Goal: Task Accomplishment & Management: Use online tool/utility

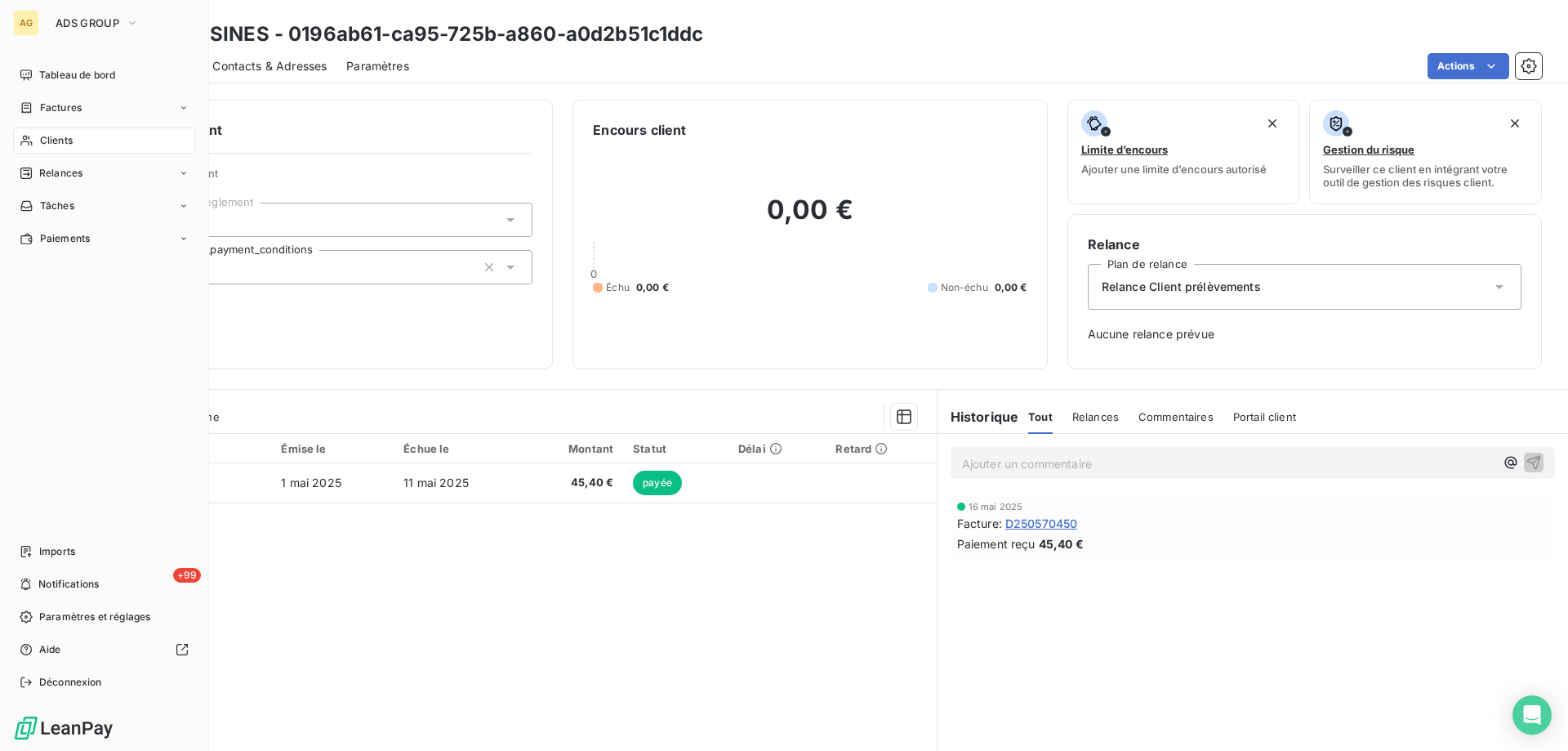
click at [71, 142] on span "Clients" at bounding box center [55, 141] width 32 height 15
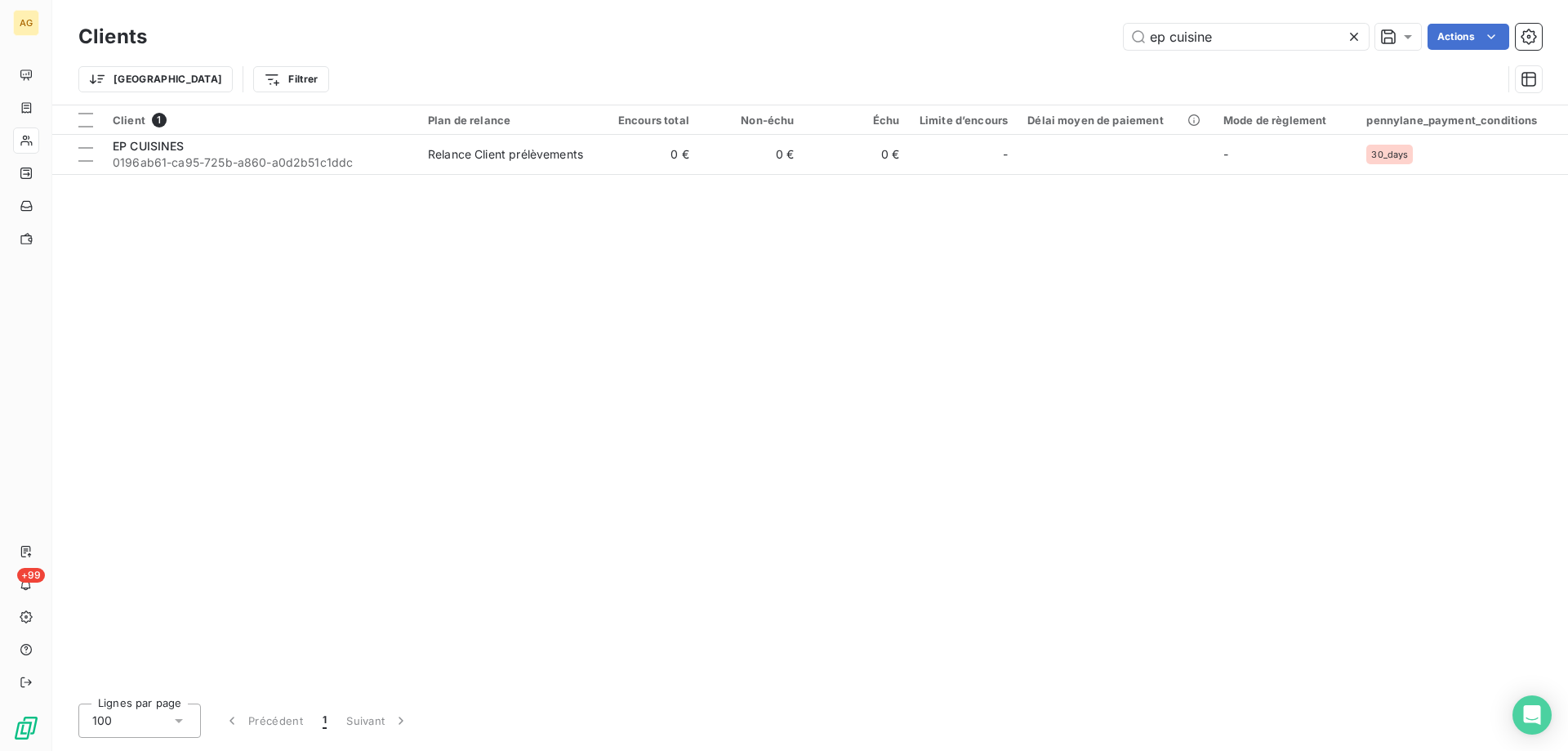
drag, startPoint x: 1239, startPoint y: 40, endPoint x: 921, endPoint y: 34, distance: 318.1
click at [978, 41] on div "ep cuisine Actions" at bounding box center [854, 37] width 1375 height 26
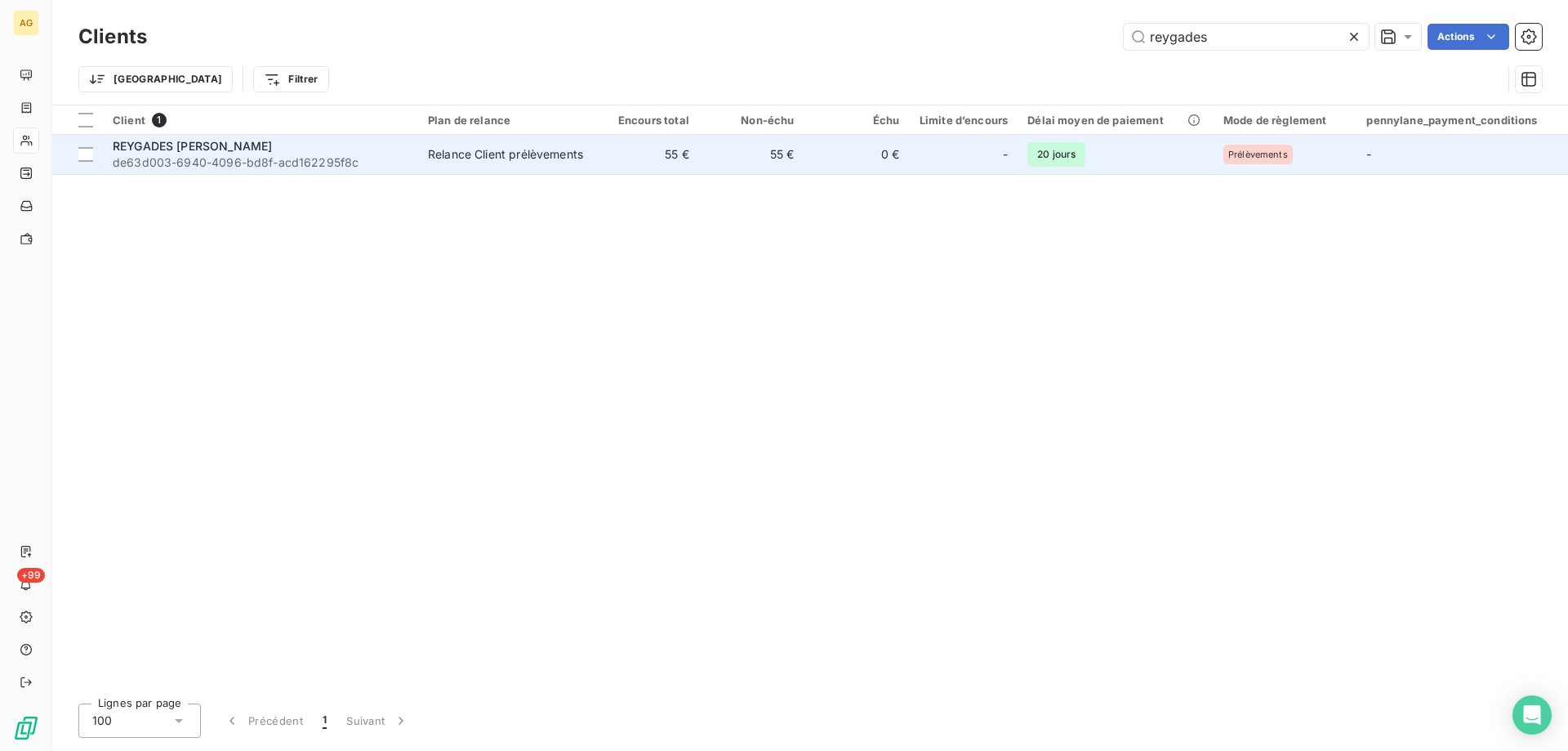
type input "reygades"
click at [190, 155] on span "de63d003-6940-4096-bd8f-acd162295f8c" at bounding box center [260, 162] width 296 height 17
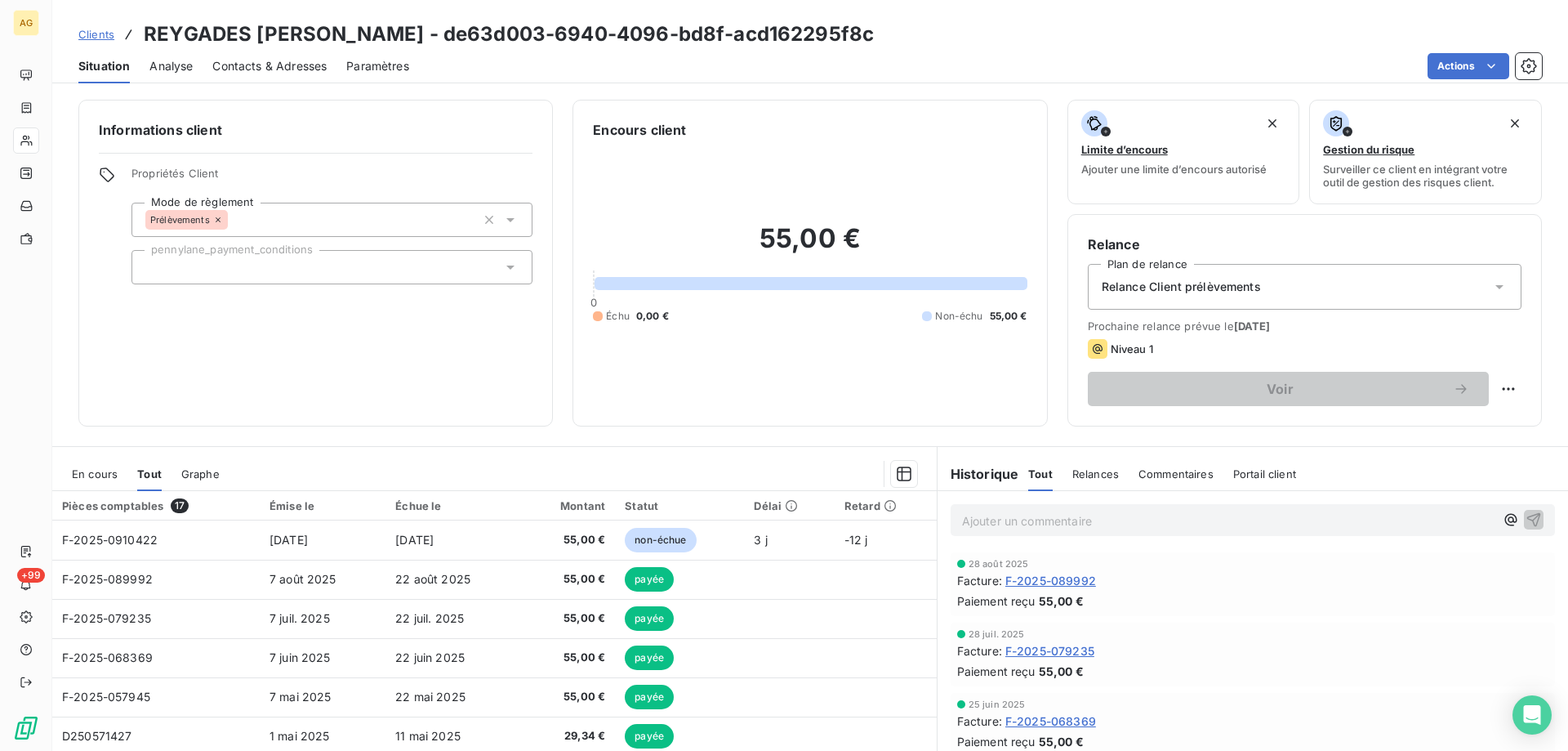
scroll to position [104, 0]
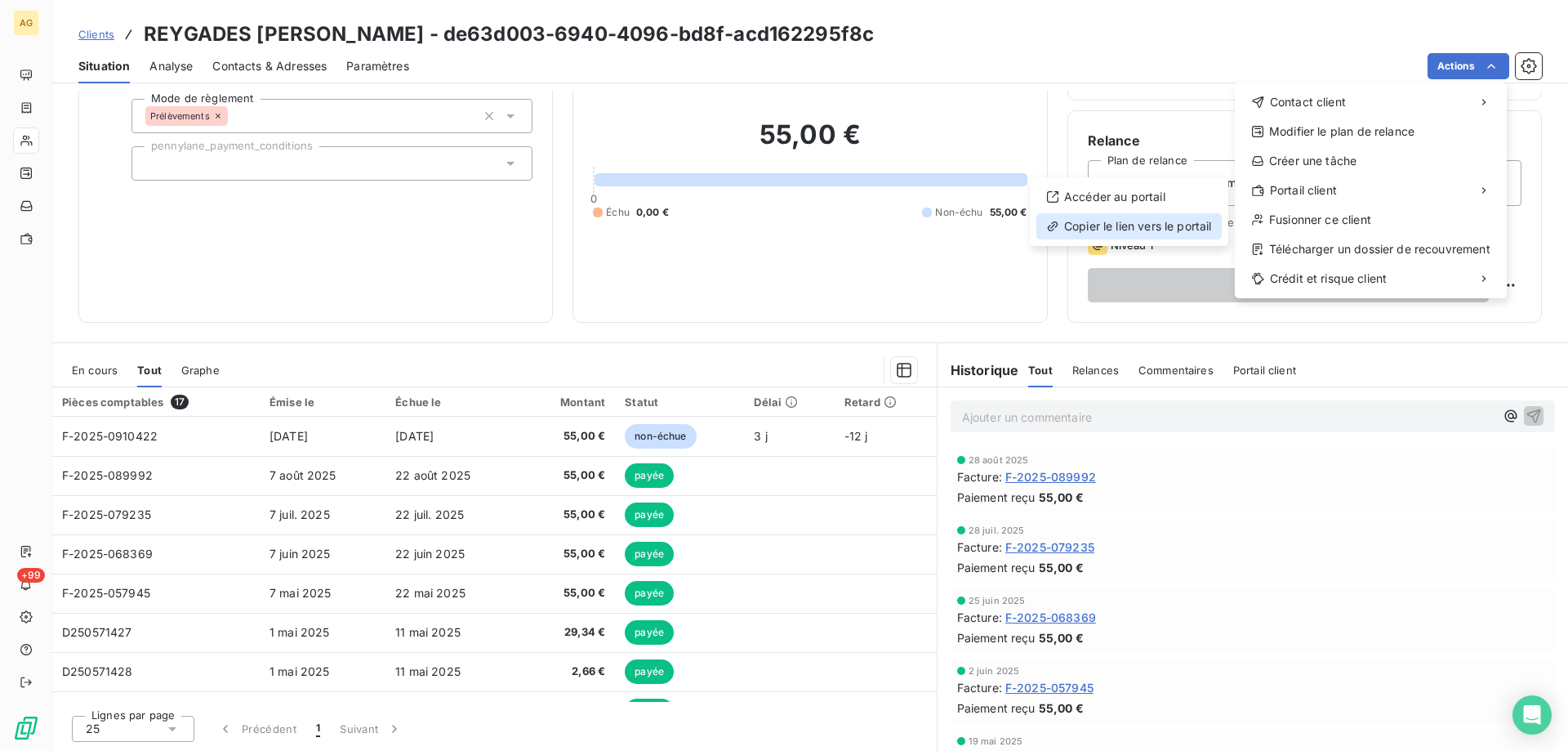
click at [1126, 229] on div "Copier le lien vers le portail" at bounding box center [1129, 226] width 185 height 26
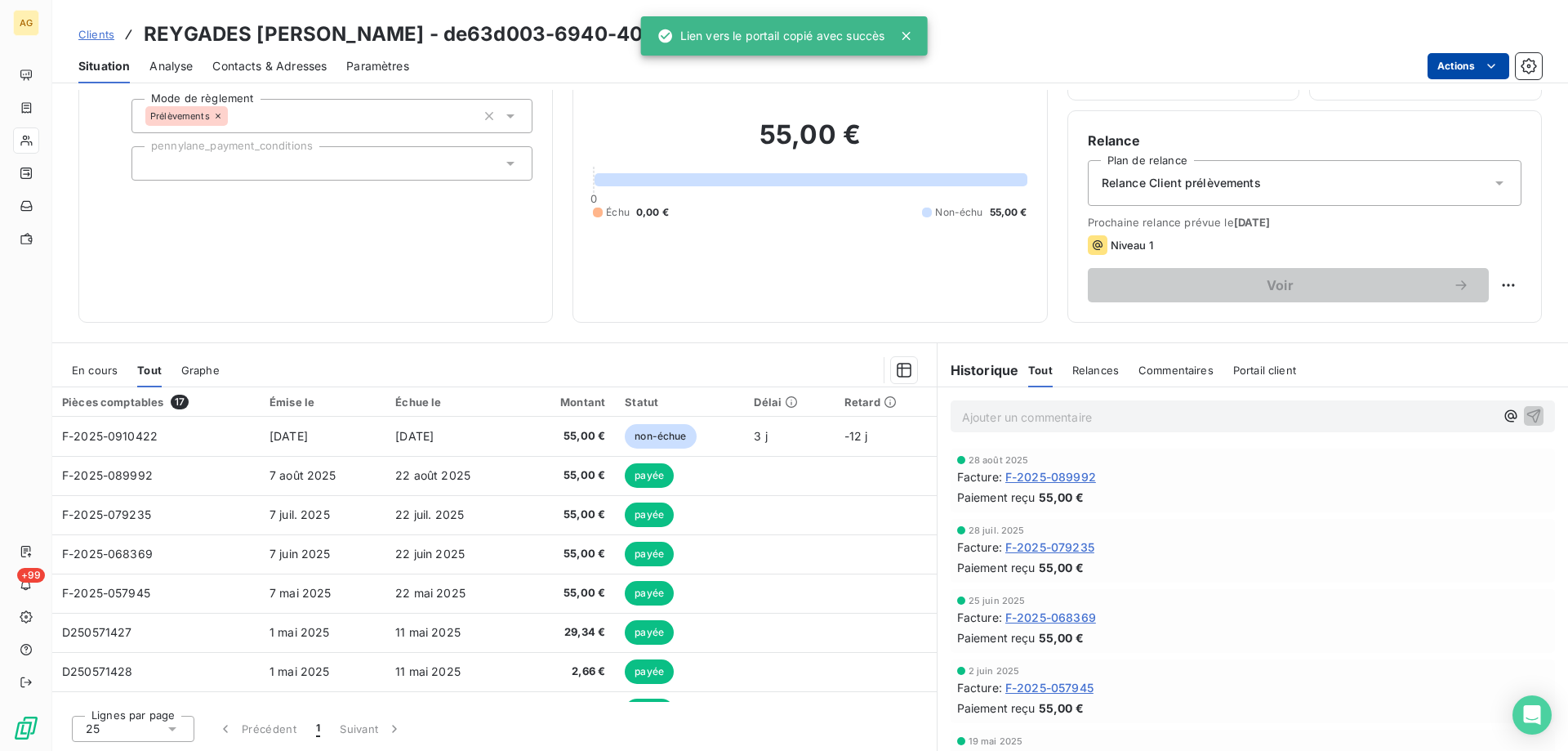
click at [1482, 70] on html "AG +99 Clients REYGADES [PERSON_NAME] - de63d003-6940-4096-bd8f-acd162295f8c Si…" at bounding box center [784, 375] width 1568 height 751
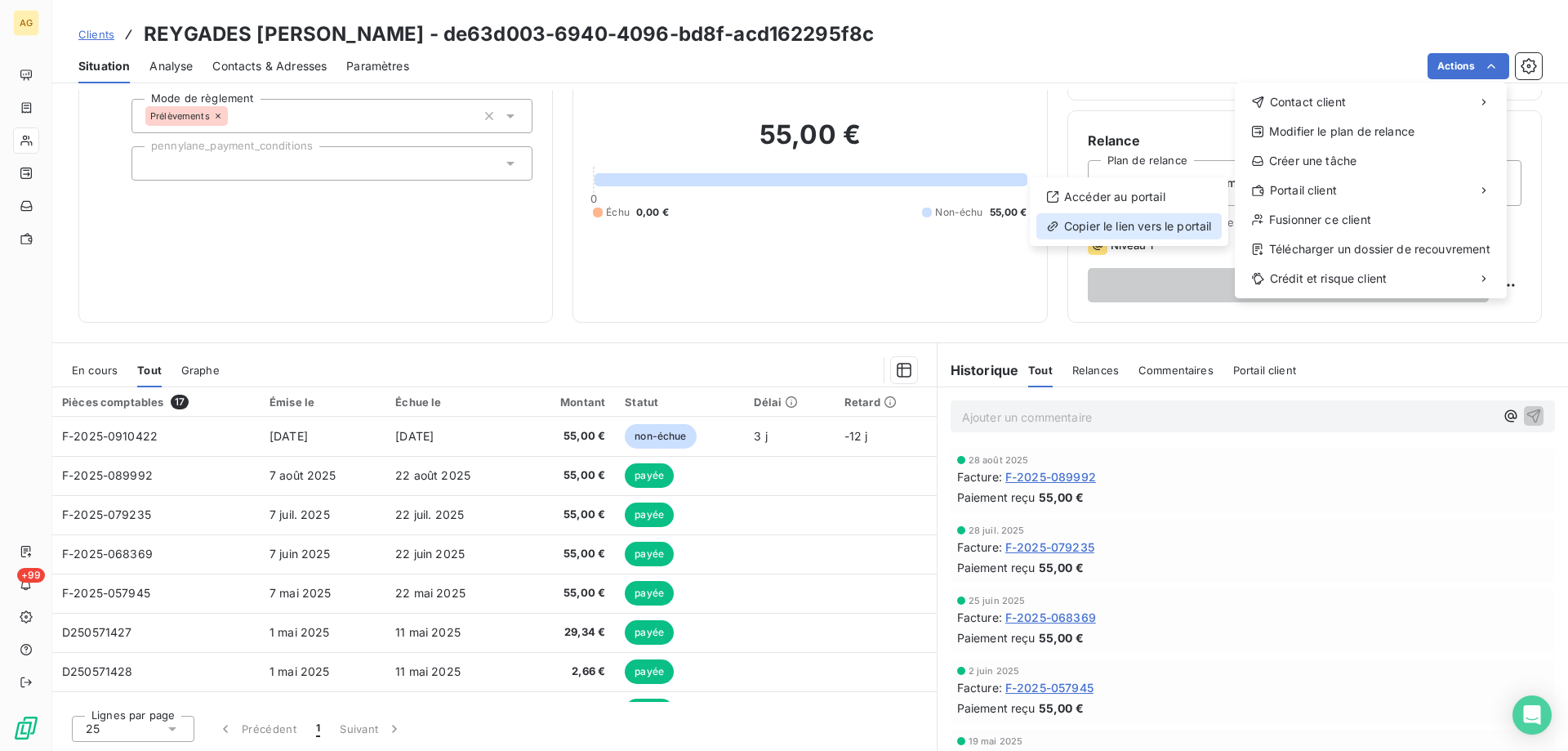
click at [1118, 229] on div "Copier le lien vers le portail" at bounding box center [1129, 226] width 185 height 26
